Goal: Information Seeking & Learning: Learn about a topic

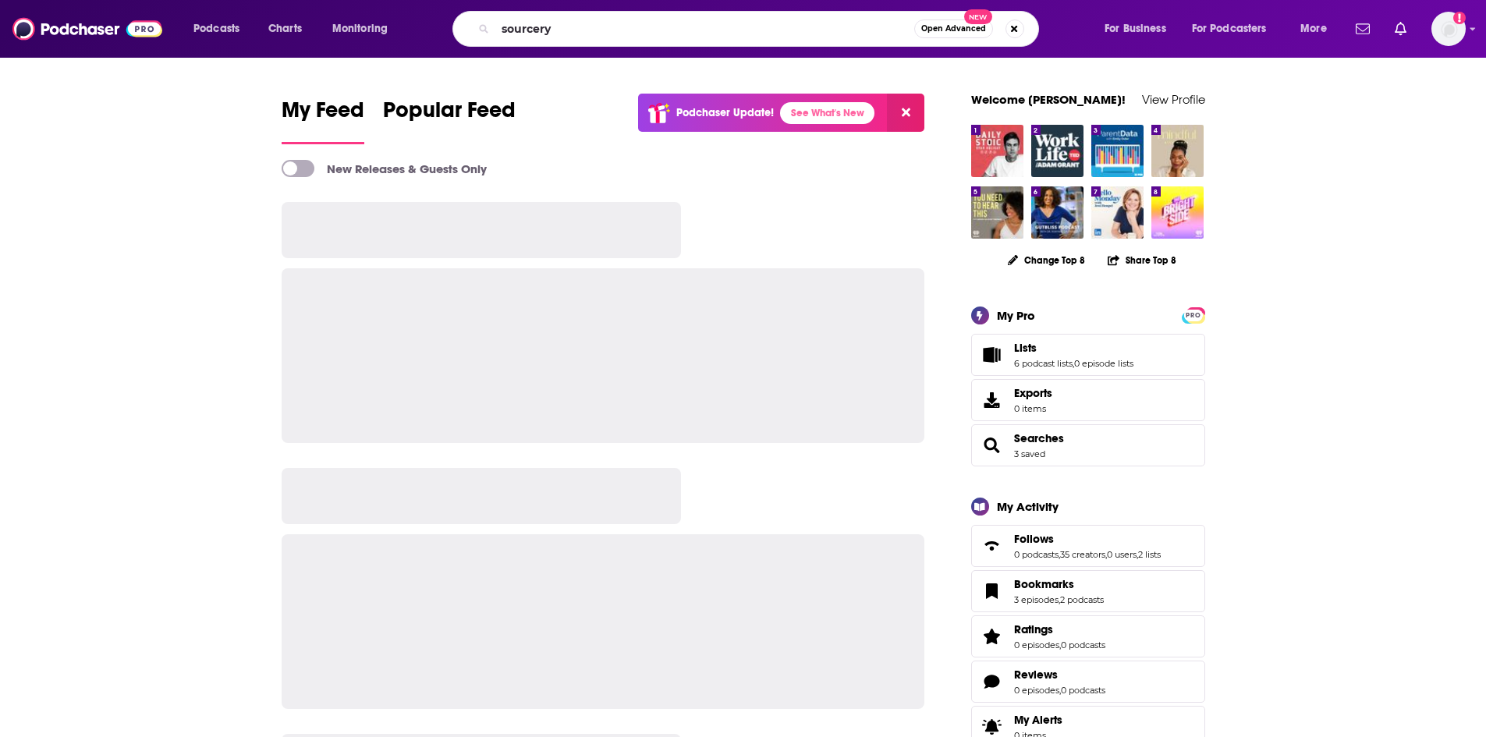
type input "sourcery"
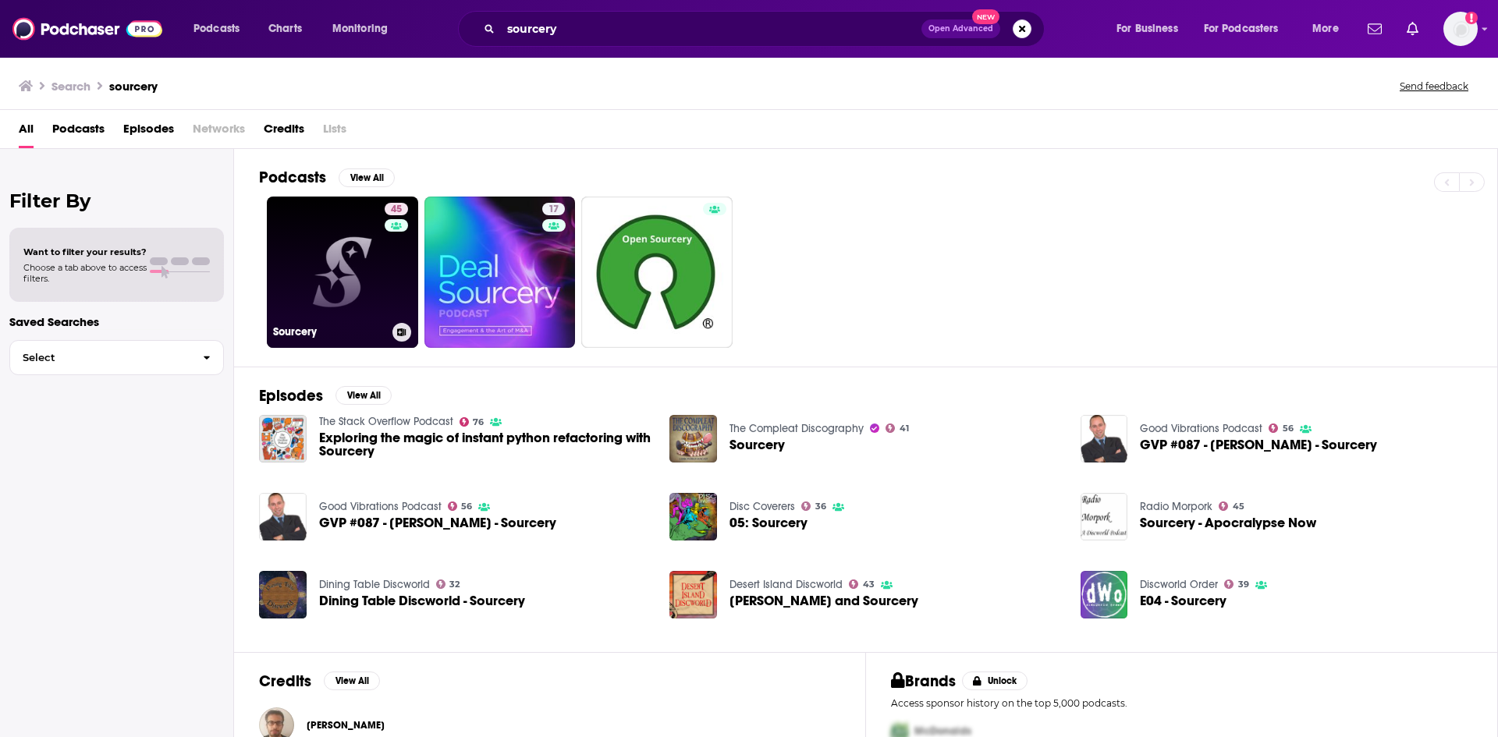
click at [347, 247] on link "45 Sourcery" at bounding box center [342, 272] width 151 height 151
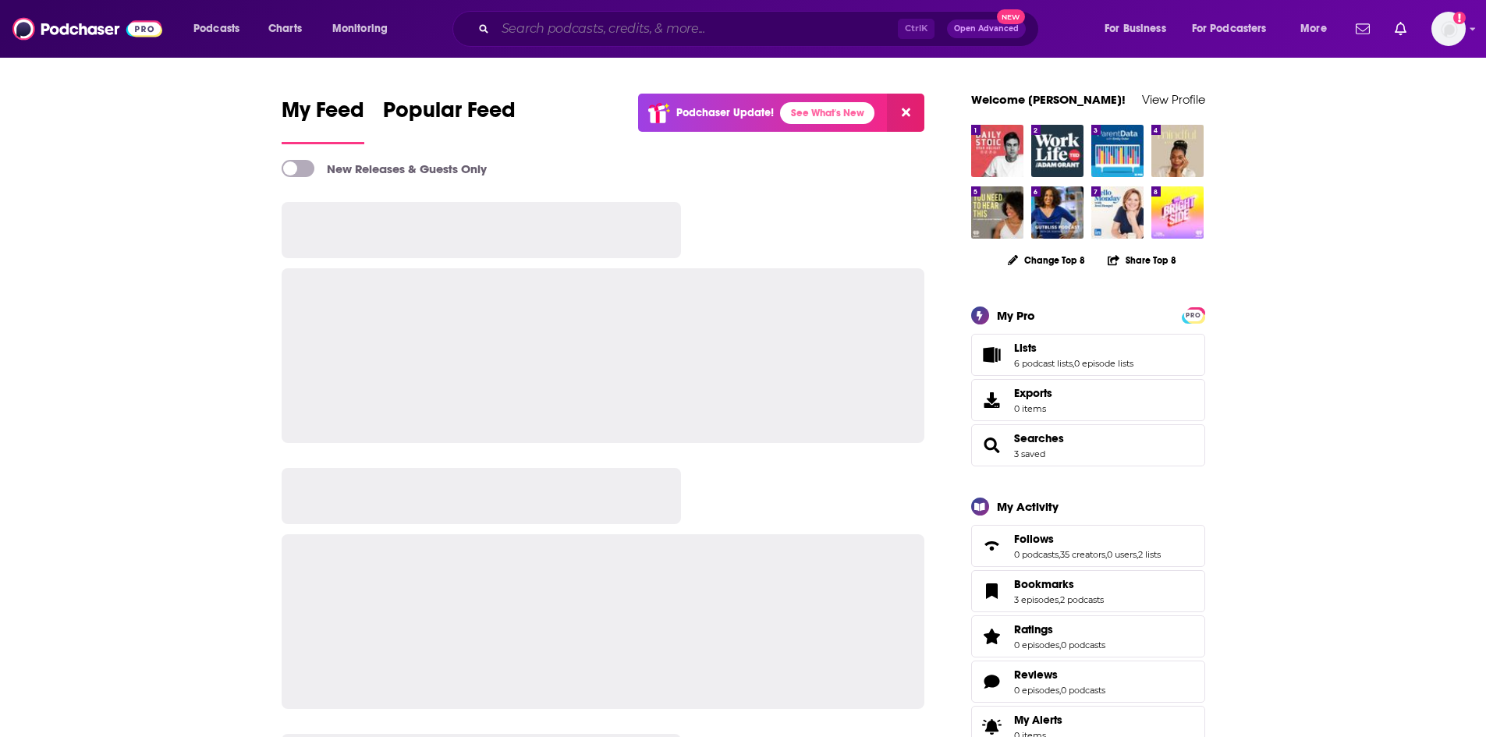
click at [608, 25] on input "Search podcasts, credits, & more..." at bounding box center [696, 28] width 403 height 25
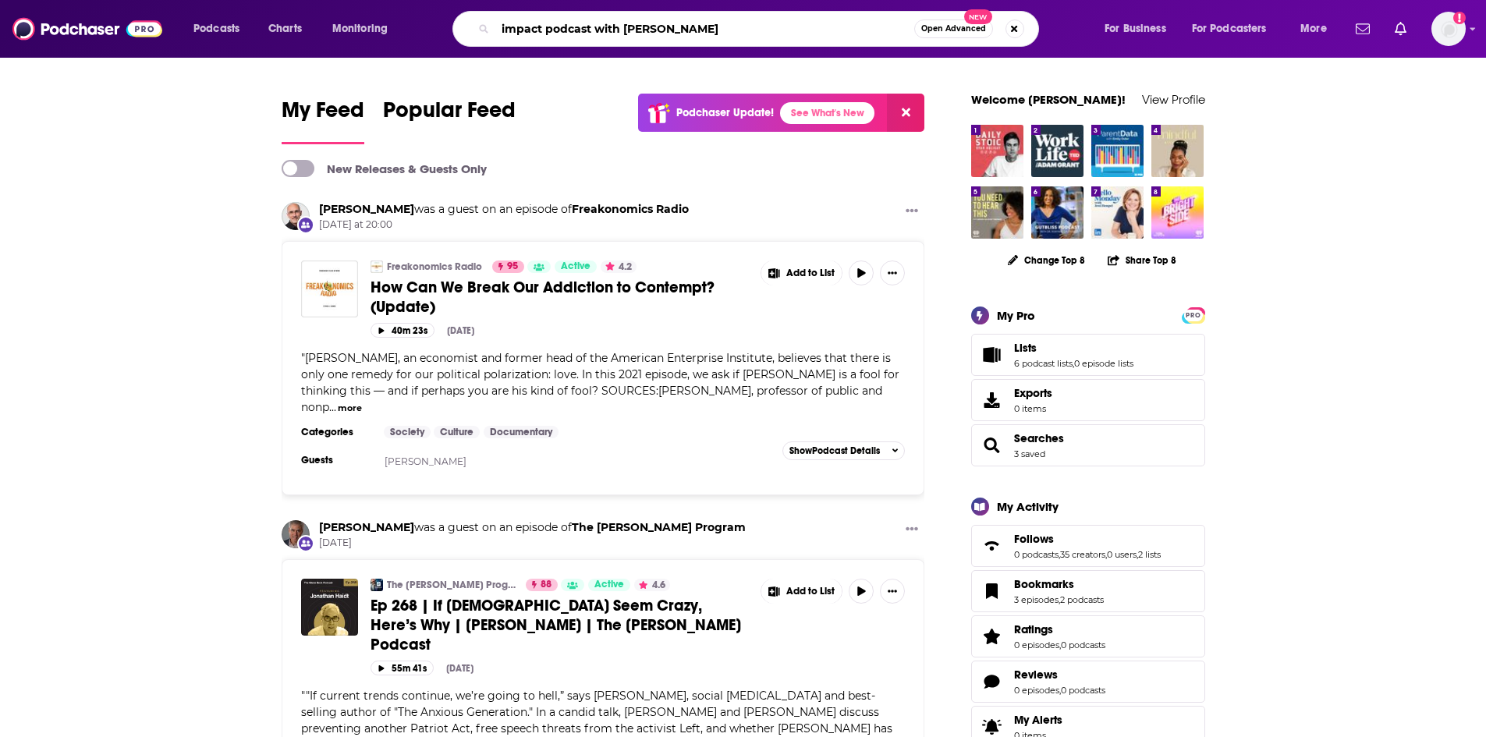
type input "impact podcast with john"
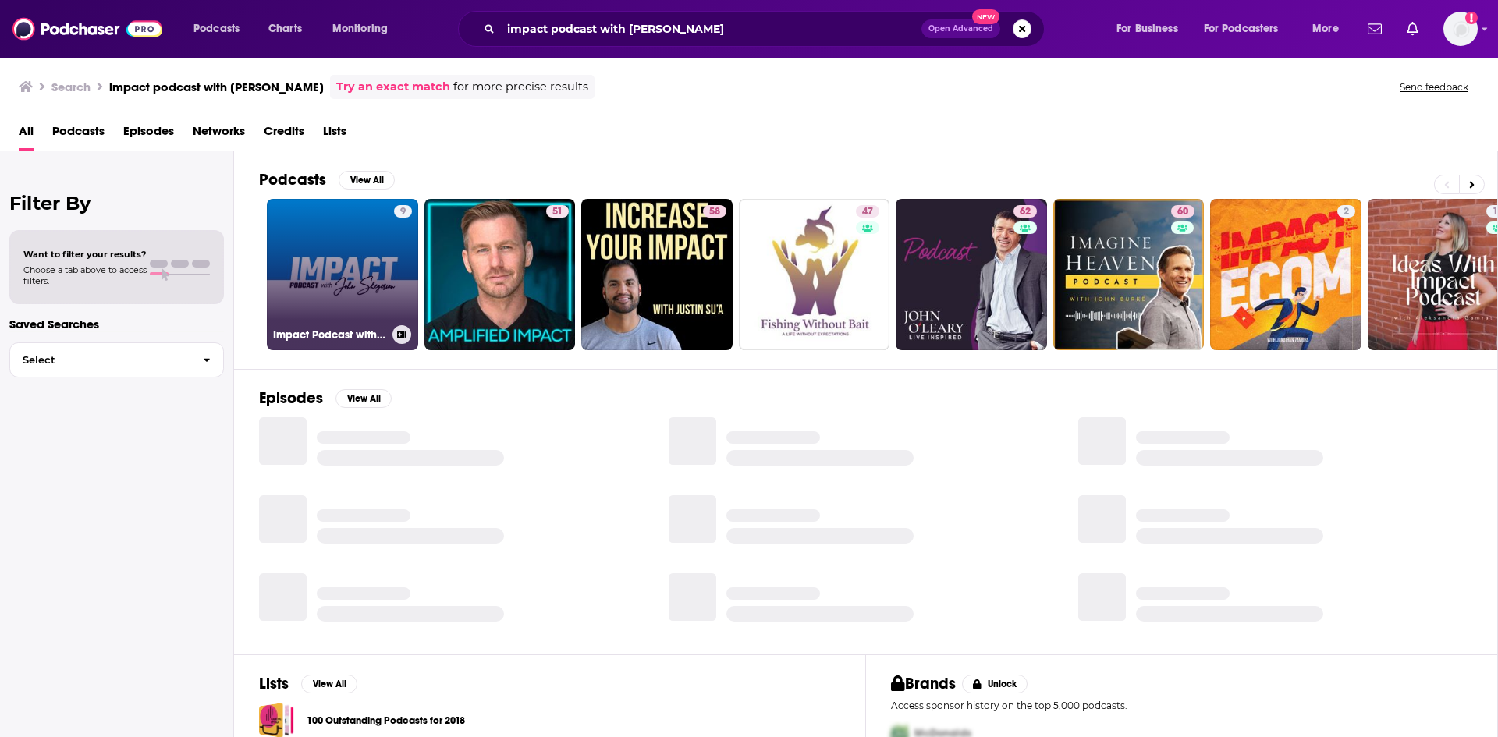
click at [372, 245] on link "9 Impact Podcast with John Shegerian" at bounding box center [342, 274] width 151 height 151
